Goal: Browse casually: Explore the website without a specific task or goal

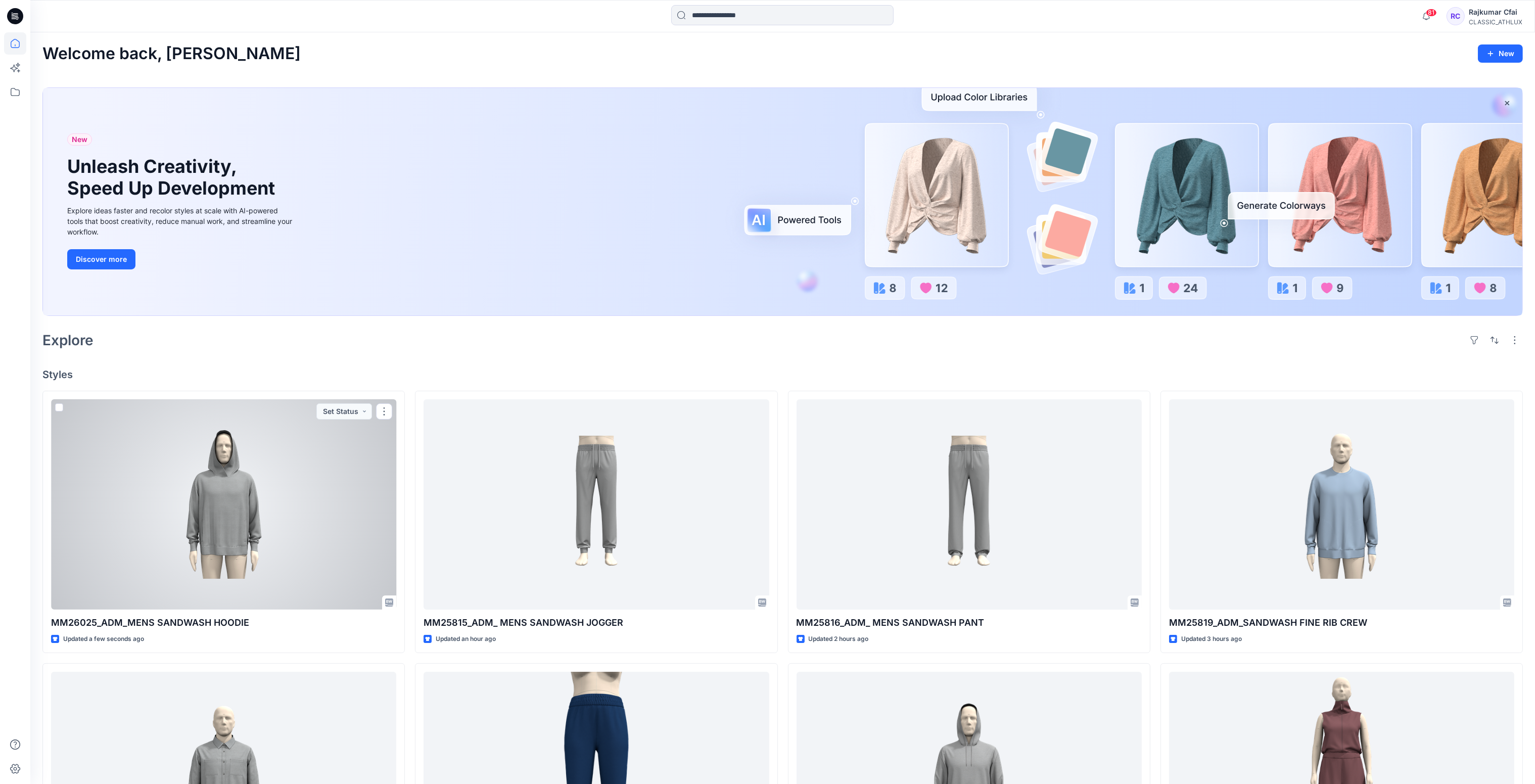
click at [340, 454] on div at bounding box center [223, 505] width 346 height 211
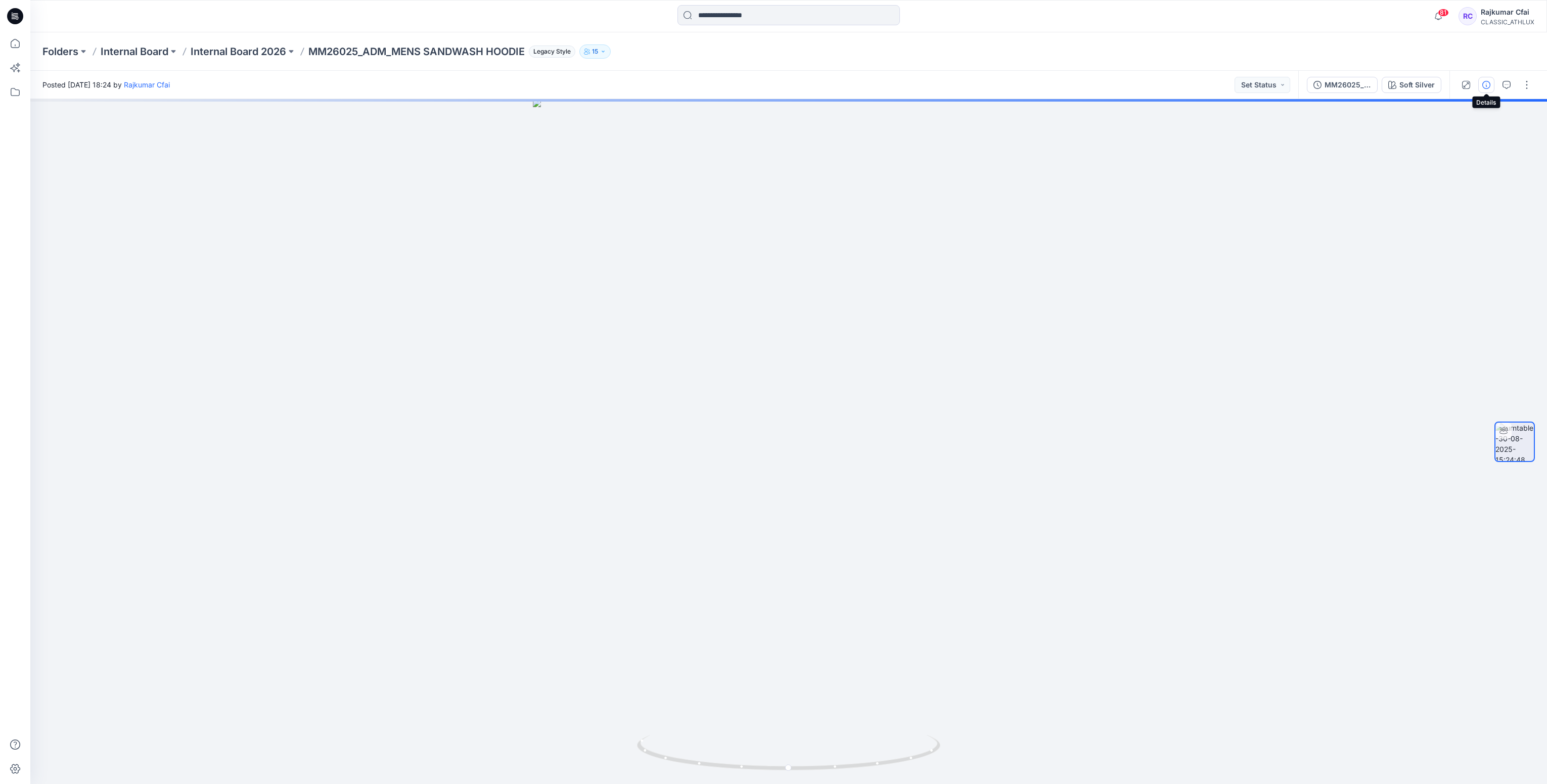
click at [1484, 83] on icon "button" at bounding box center [1486, 84] width 8 height 8
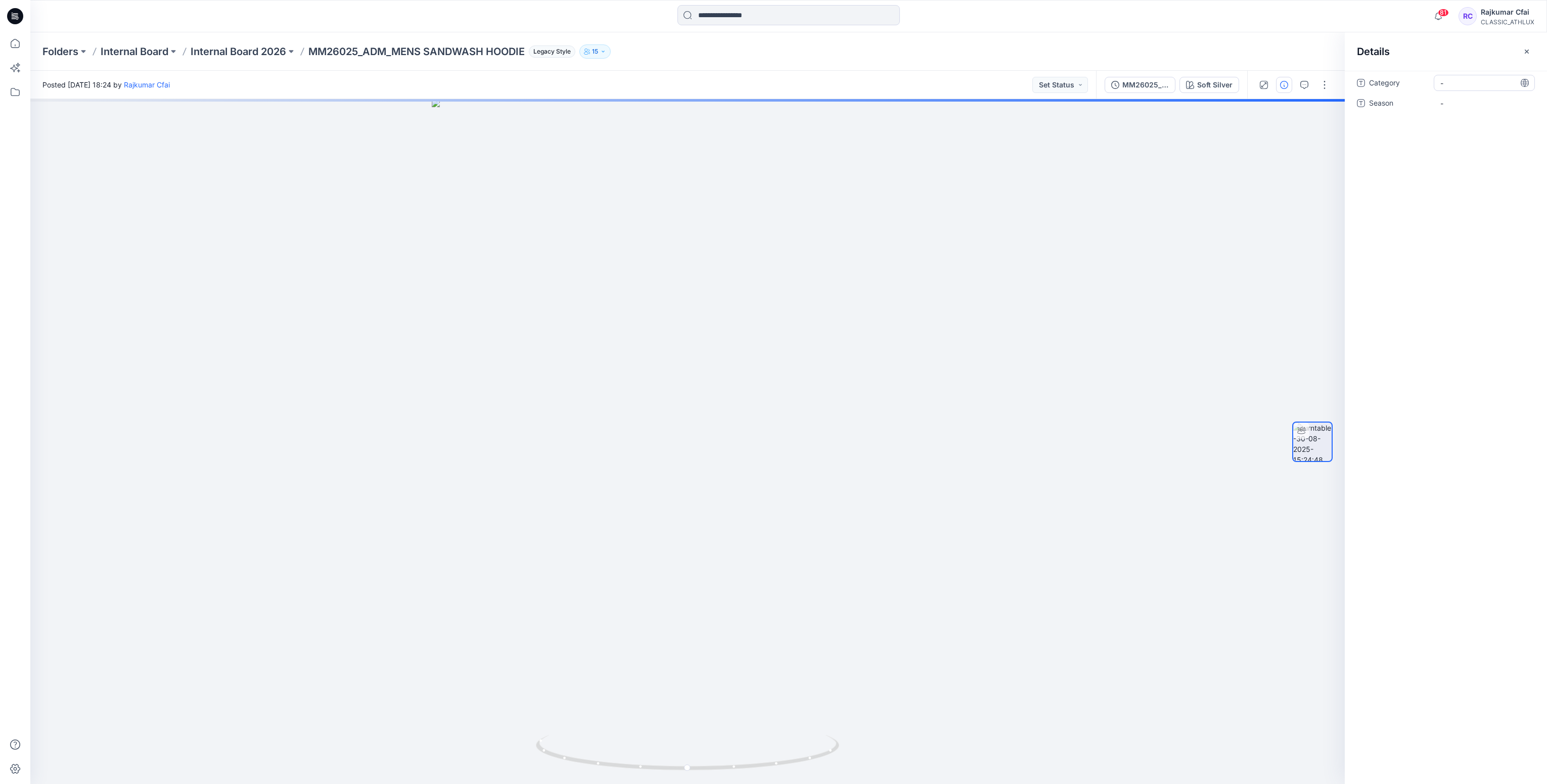
click at [1457, 85] on span "-" at bounding box center [1485, 83] width 88 height 11
type textarea "*"
type textarea "**********"
click at [1472, 104] on span "-" at bounding box center [1485, 109] width 88 height 11
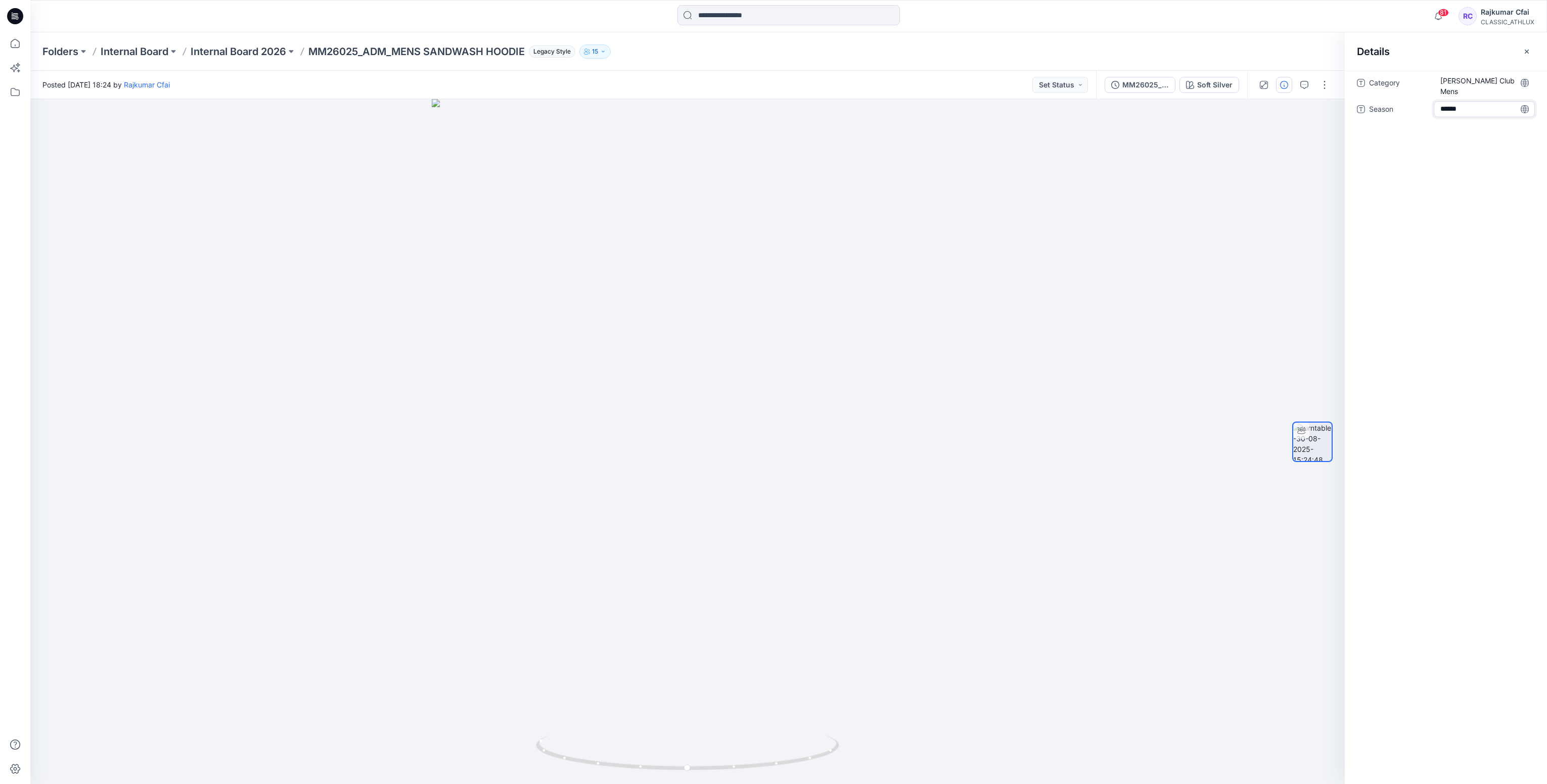
type textarea "*******"
drag, startPoint x: 1011, startPoint y: 628, endPoint x: 829, endPoint y: 429, distance: 269.7
click at [695, 590] on div at bounding box center [687, 441] width 1315 height 685
drag, startPoint x: 965, startPoint y: 316, endPoint x: 972, endPoint y: 315, distance: 7.1
click at [967, 315] on div at bounding box center [687, 441] width 1315 height 685
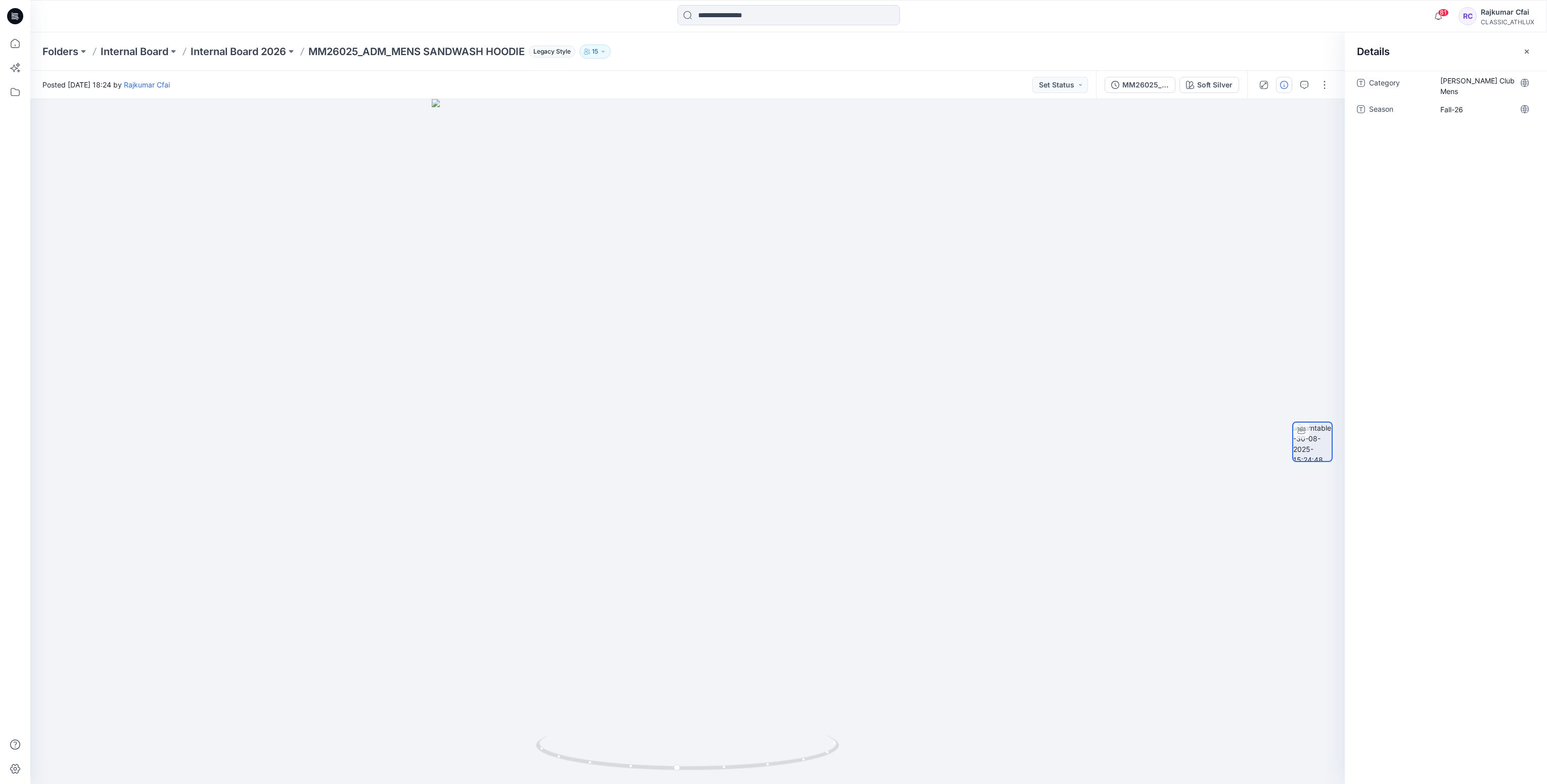
click at [18, 18] on icon at bounding box center [17, 18] width 4 height 1
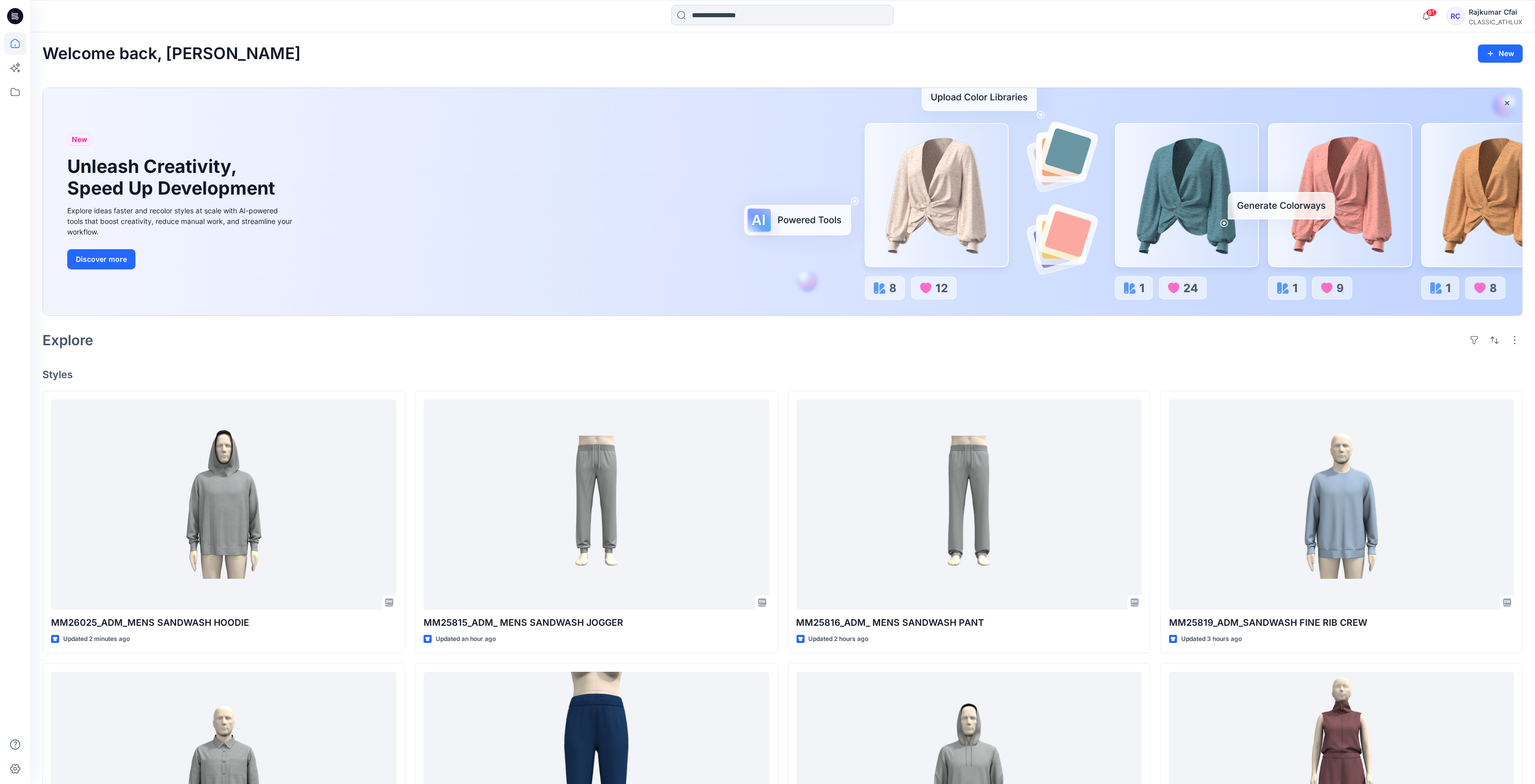
click at [613, 347] on div "Explore" at bounding box center [782, 340] width 1480 height 25
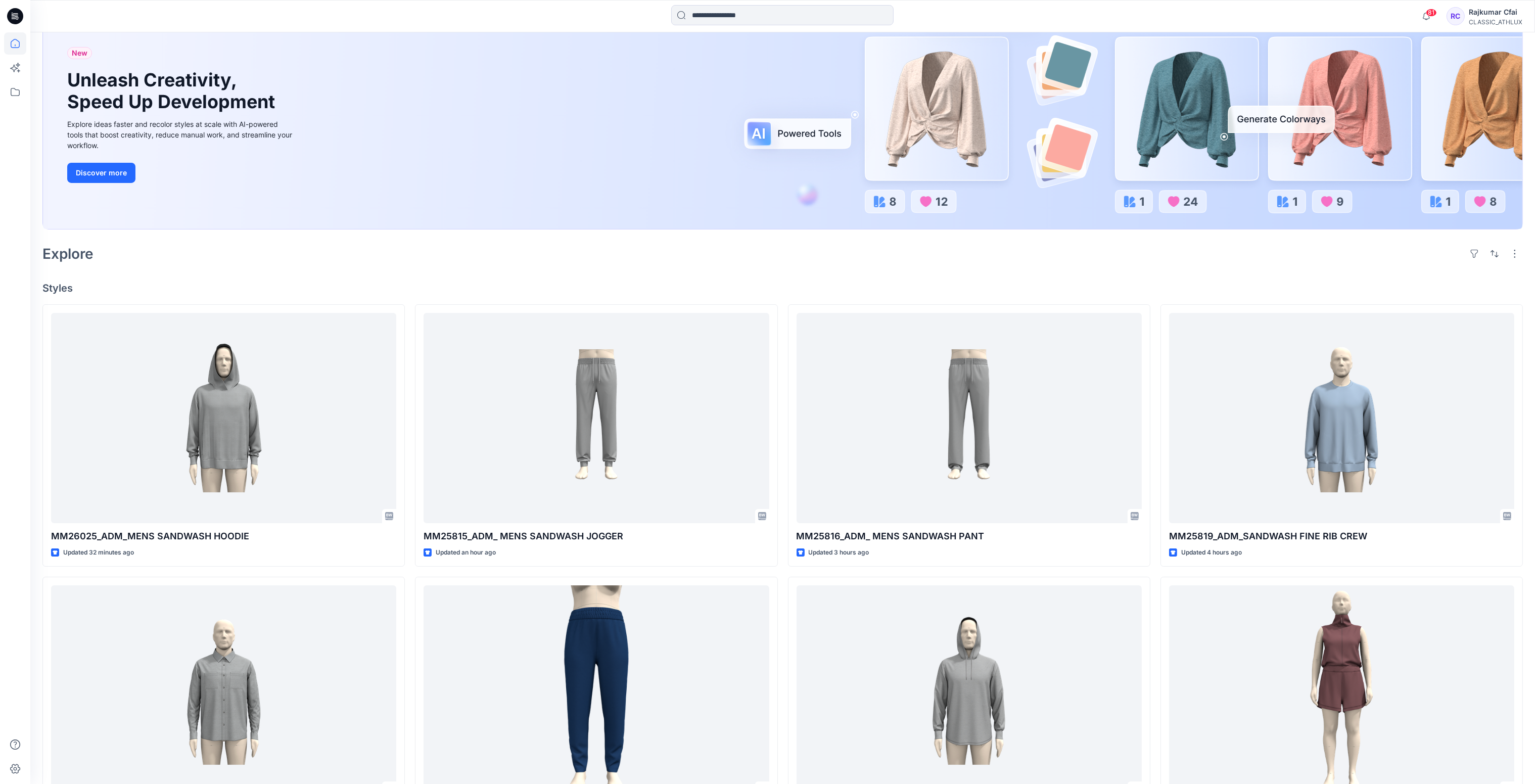
scroll to position [151, 0]
